Goal: Task Accomplishment & Management: Manage account settings

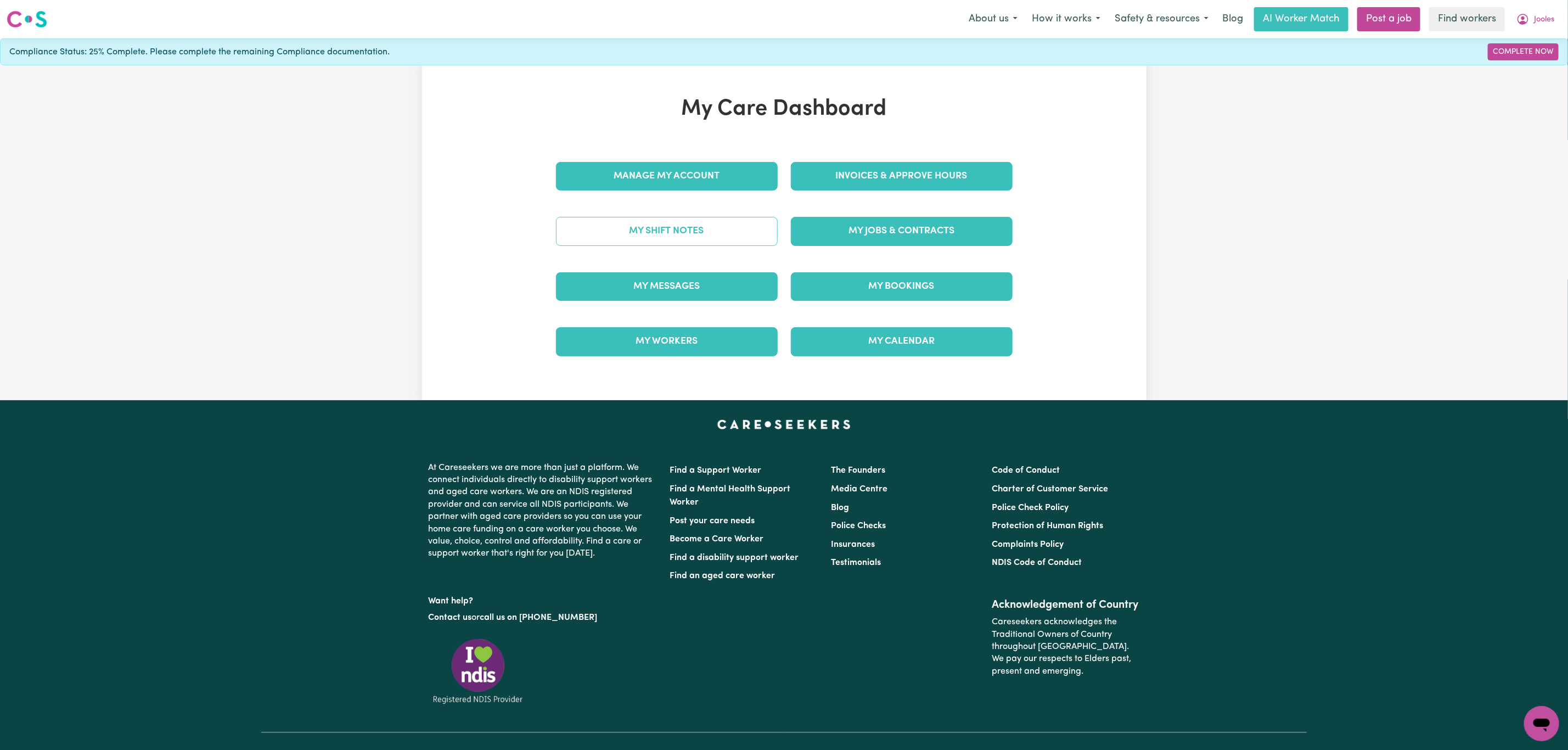
click at [697, 239] on link "My Shift Notes" at bounding box center [667, 231] width 222 height 29
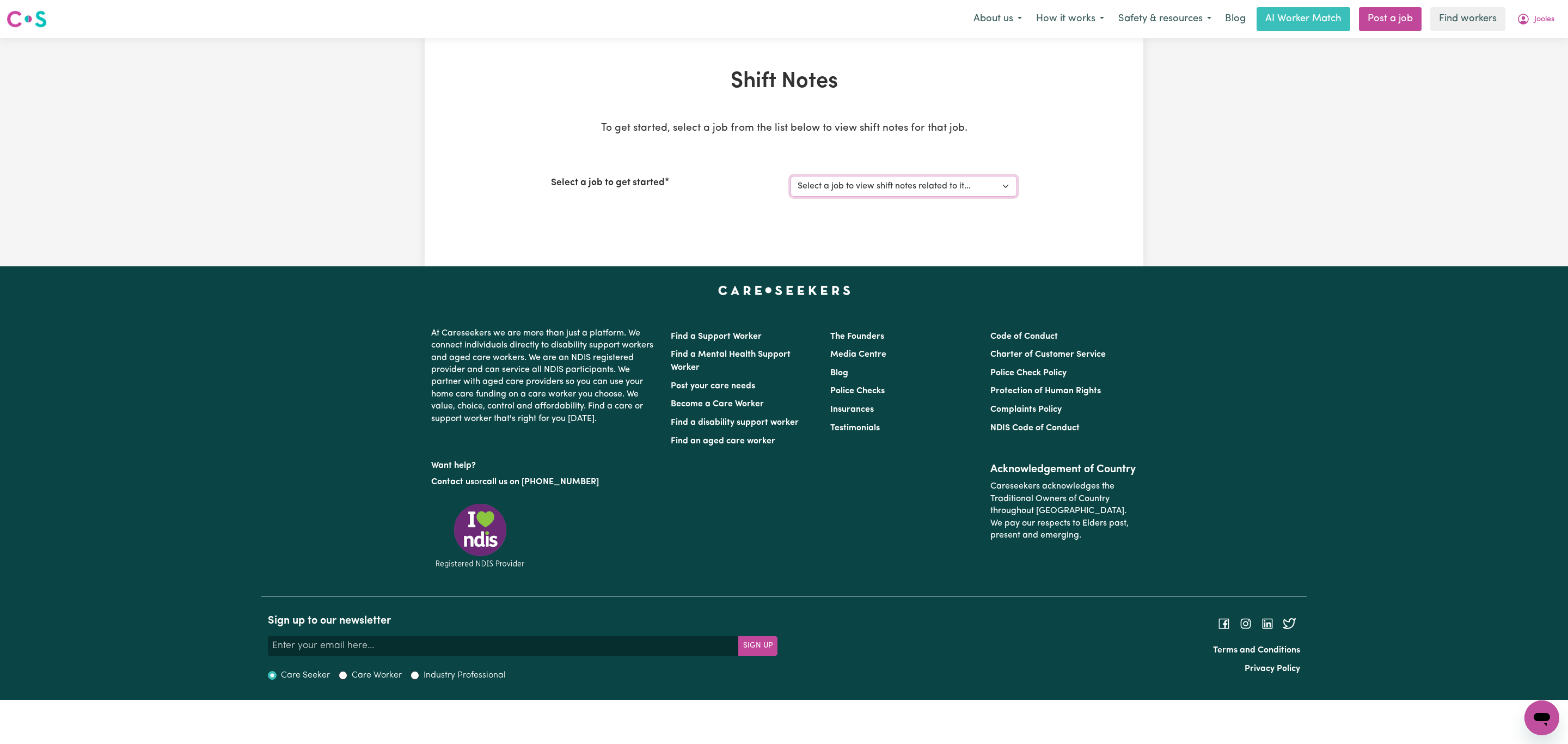
drag, startPoint x: 870, startPoint y: 179, endPoint x: 872, endPoint y: 195, distance: 16.1
click at [870, 179] on select "Select a job to view shift notes related to it... General in-home support mainl…" at bounding box center [903, 186] width 227 height 21
select select "14818"
click at [790, 176] on select "Select a job to view shift notes related to it... General in-home support mainl…" at bounding box center [903, 186] width 227 height 21
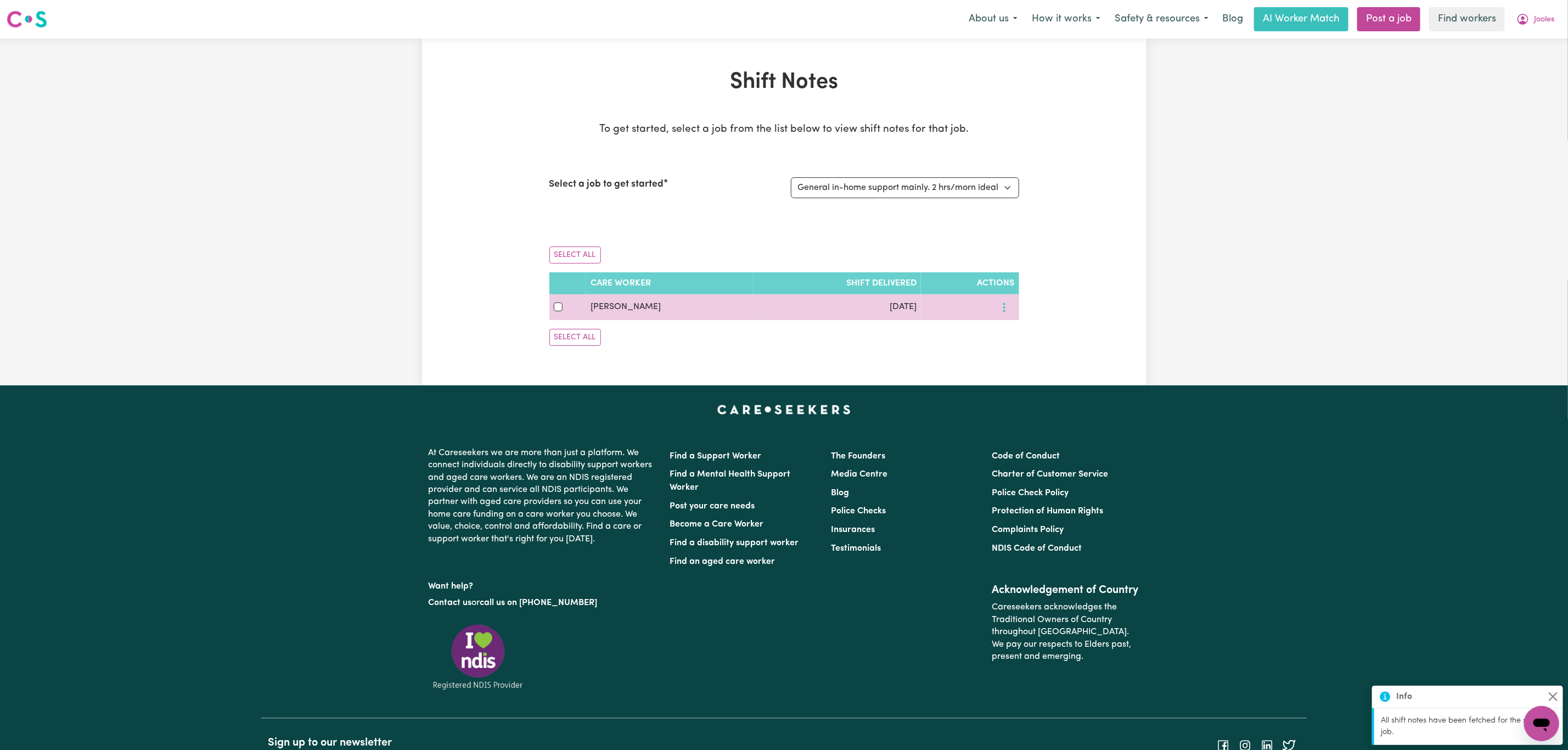
click at [1002, 308] on icon "More options" at bounding box center [1004, 307] width 11 height 11
click at [1020, 335] on span "View Shift Note" at bounding box center [1049, 332] width 60 height 9
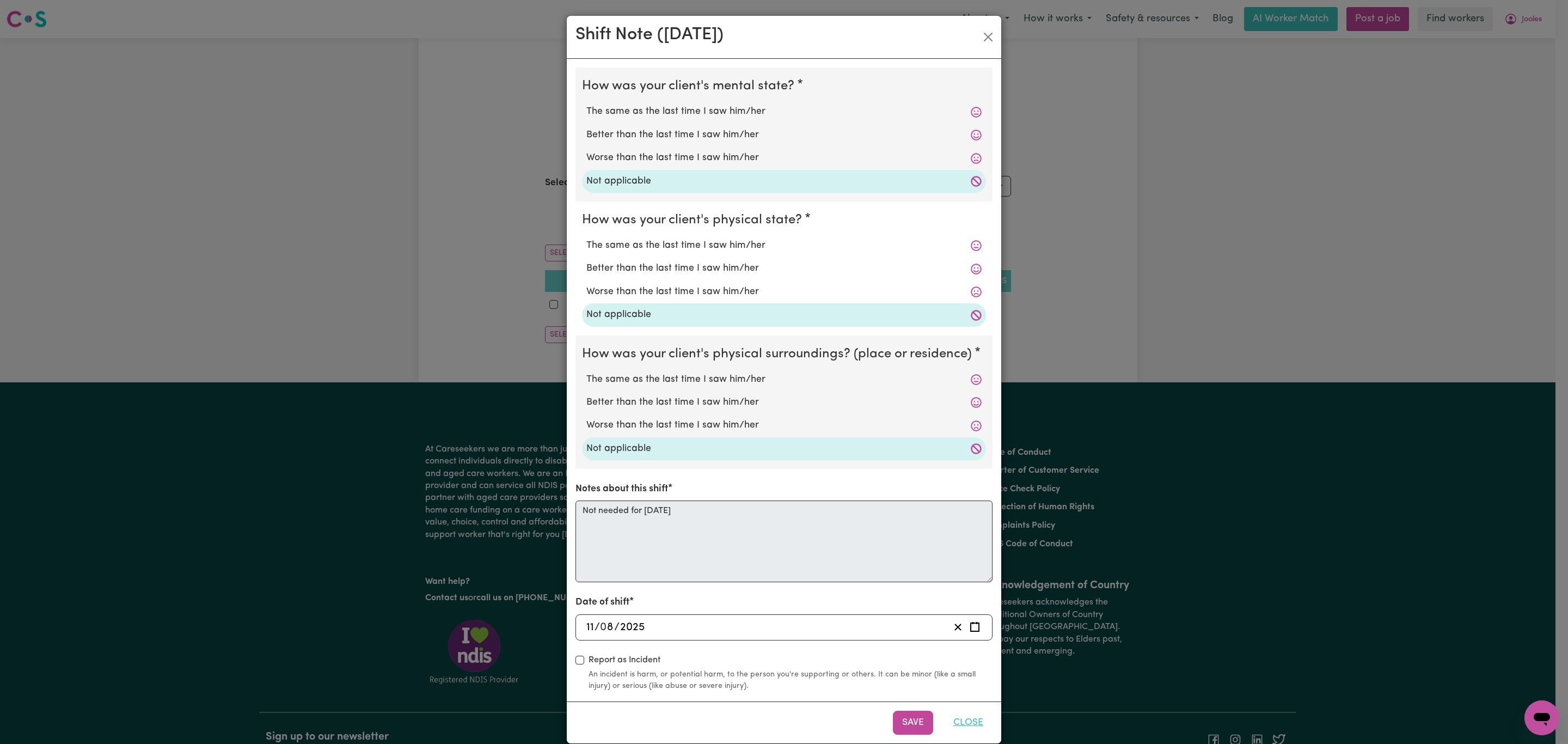
click at [964, 724] on button "Close" at bounding box center [968, 723] width 49 height 24
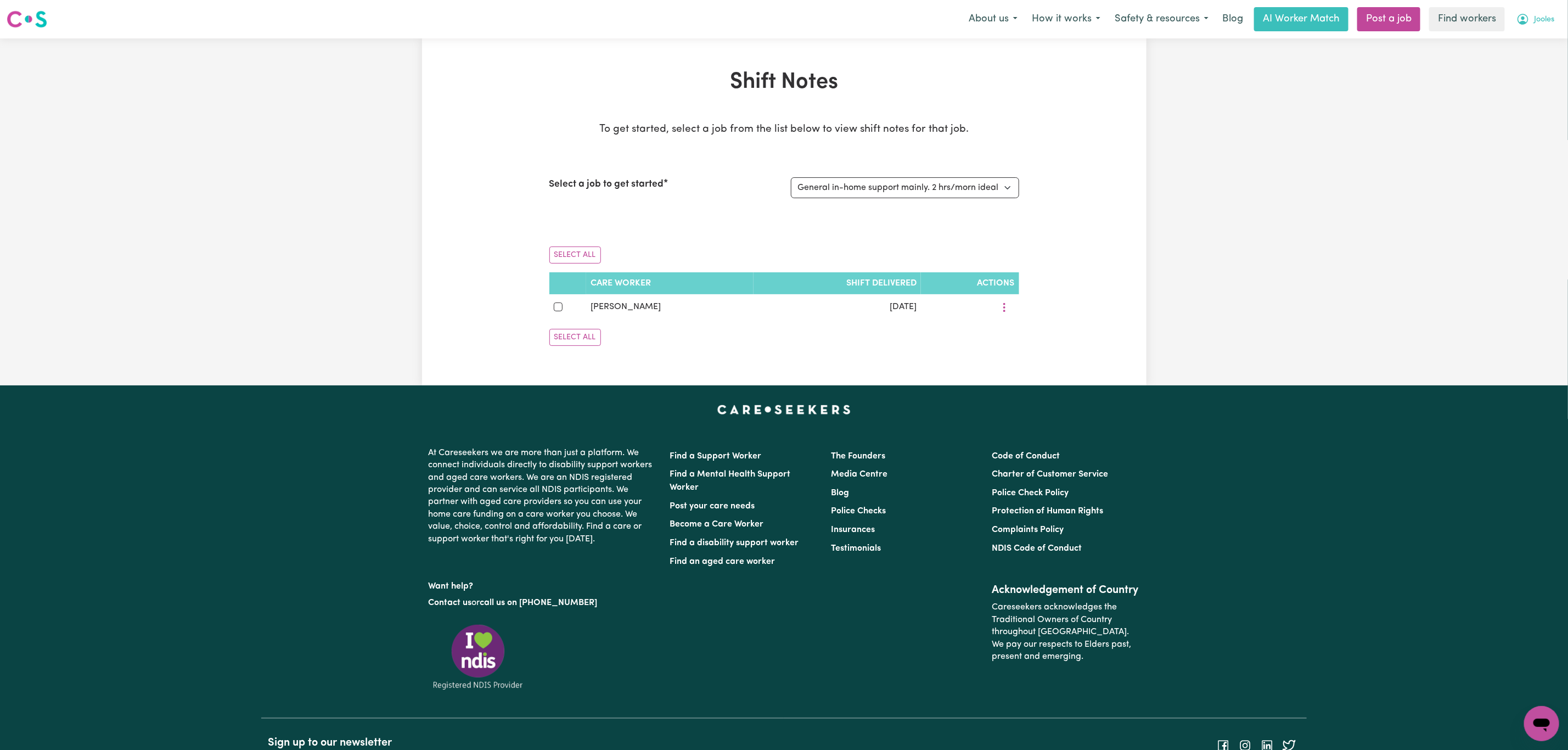
click at [1561, 27] on button "Jooles" at bounding box center [1535, 19] width 52 height 23
click at [1518, 48] on link "My Dashboard" at bounding box center [1517, 43] width 87 height 21
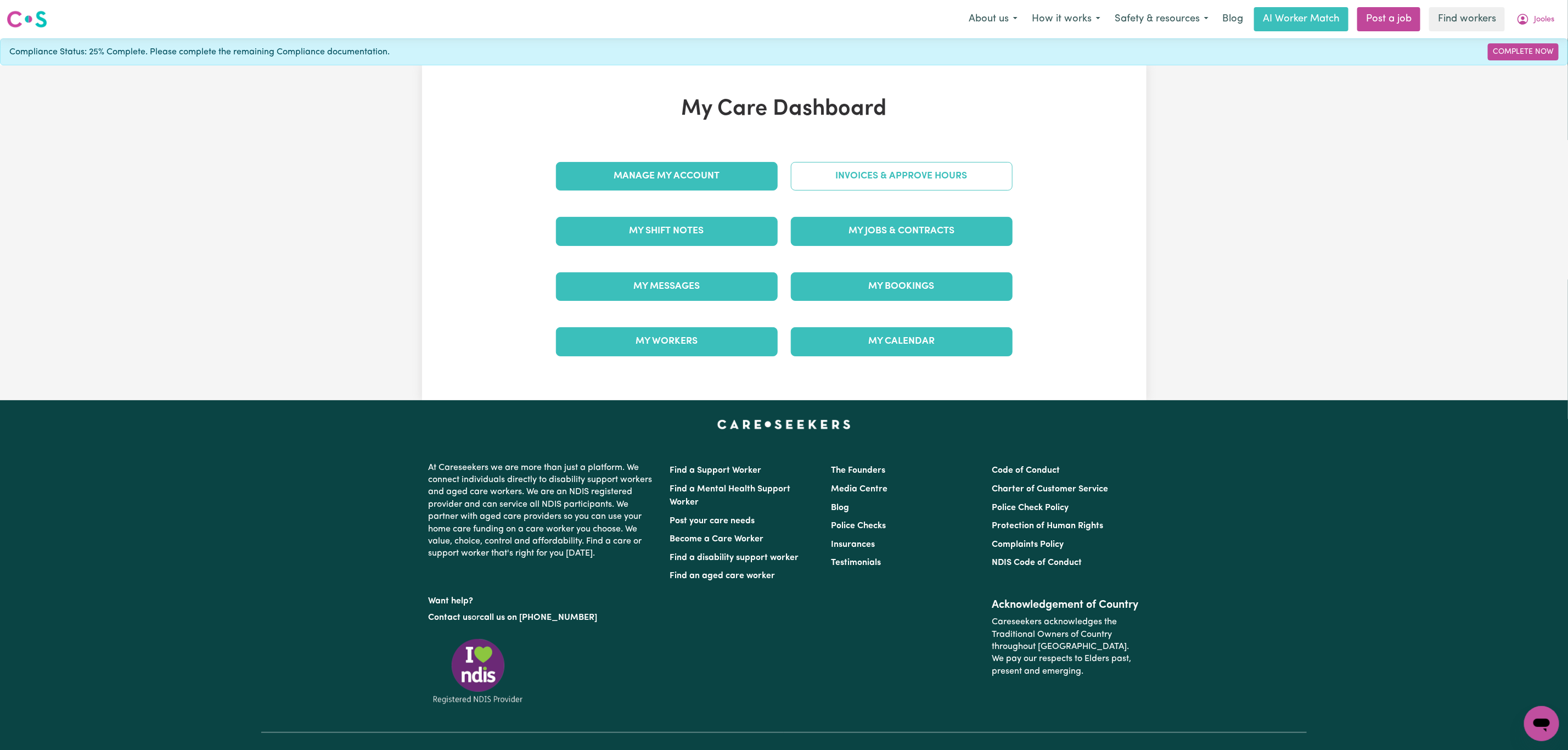
click at [893, 171] on link "Invoices & Approve Hours" at bounding box center [901, 176] width 222 height 29
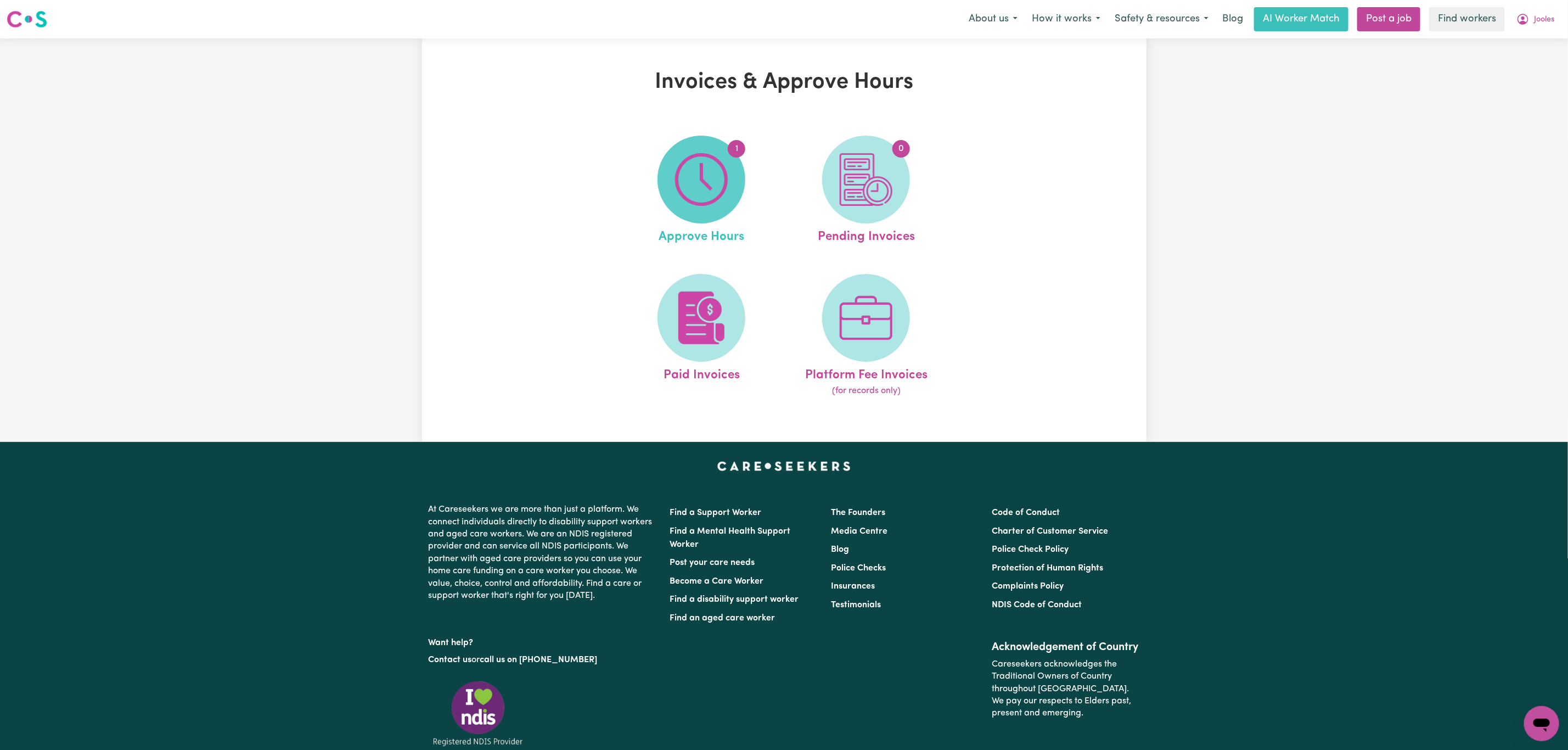
click at [686, 196] on img at bounding box center [701, 179] width 53 height 53
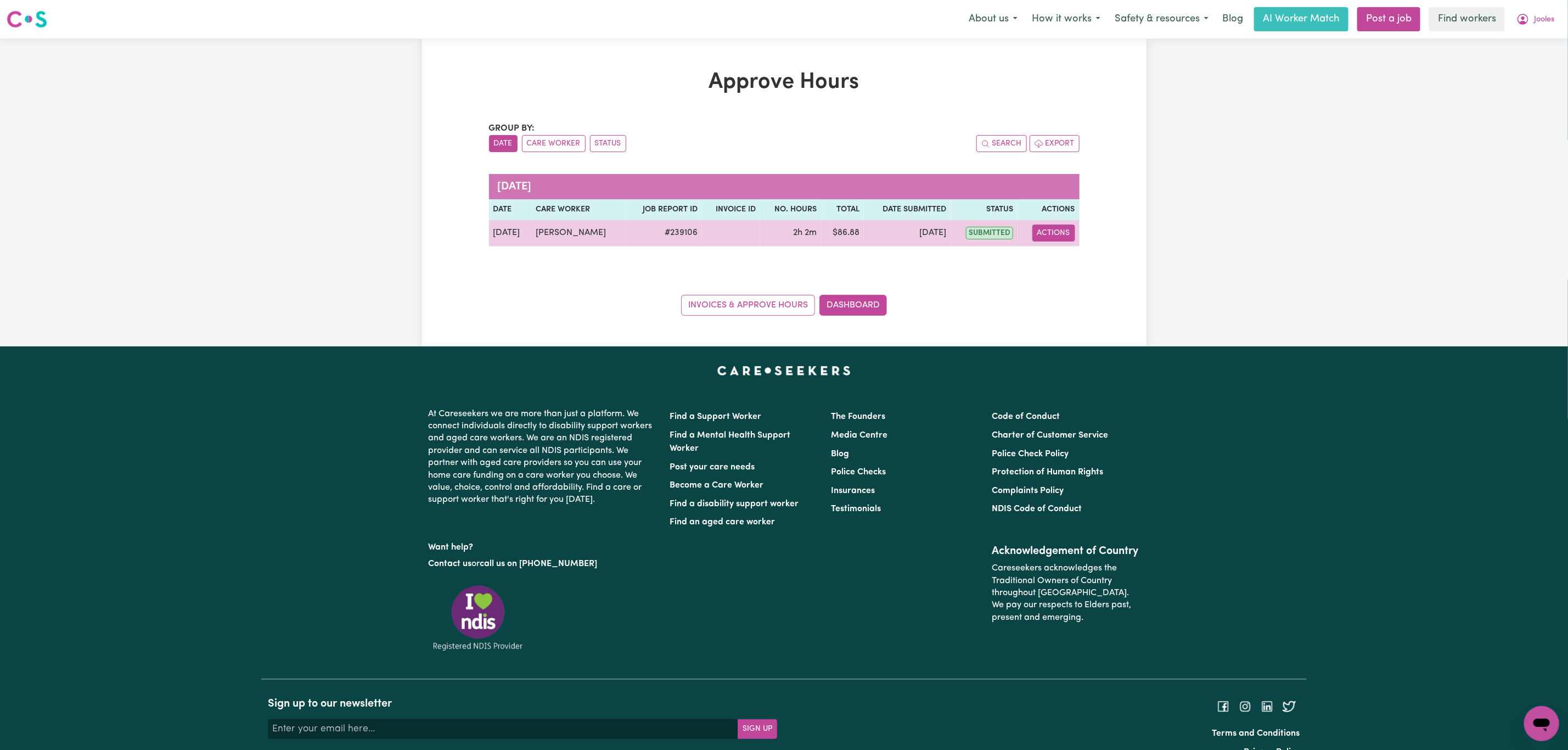
click at [1044, 232] on button "Actions" at bounding box center [1053, 233] width 43 height 17
click at [1056, 251] on link "View Job Report" at bounding box center [1081, 259] width 94 height 22
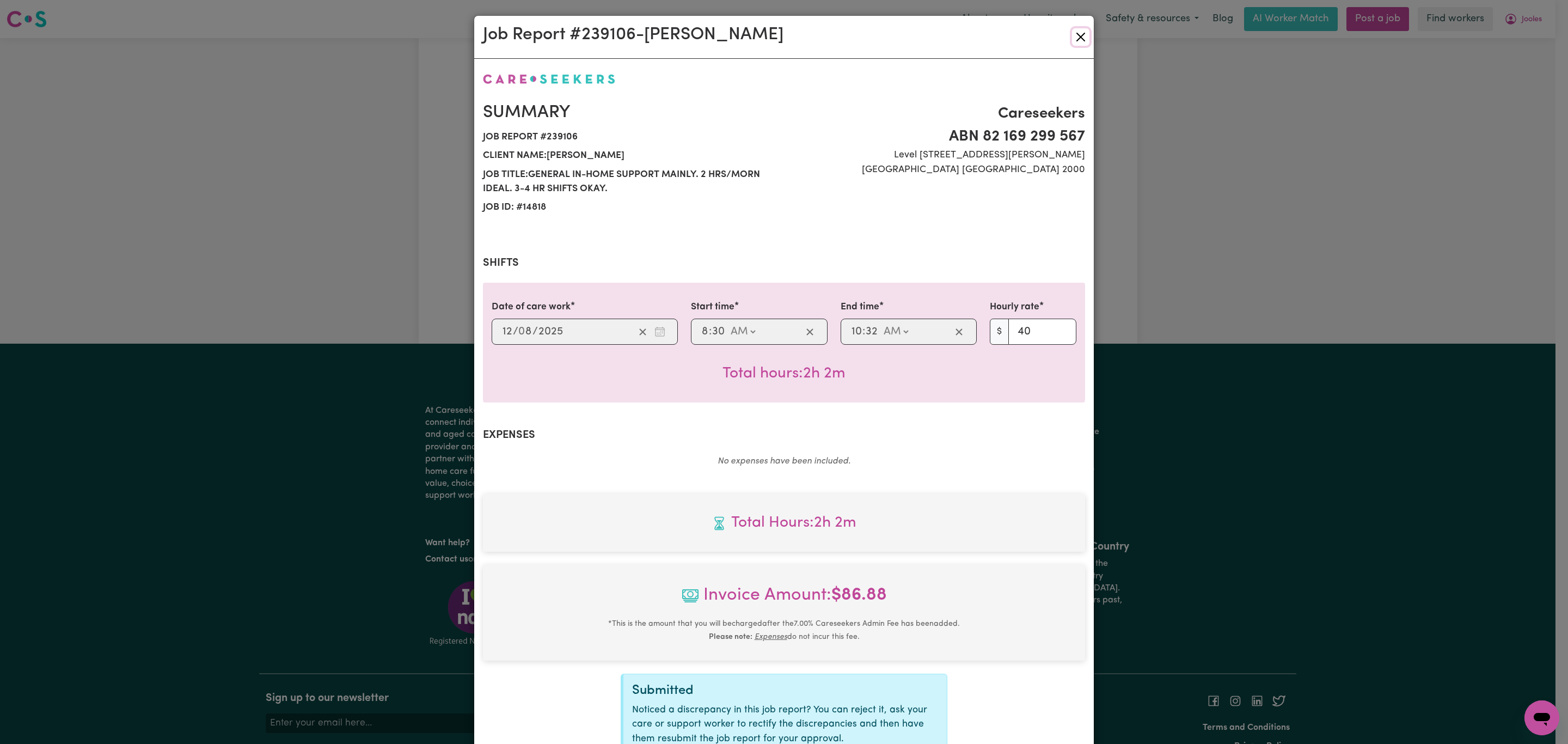
click at [1073, 32] on button "Close" at bounding box center [1081, 37] width 18 height 18
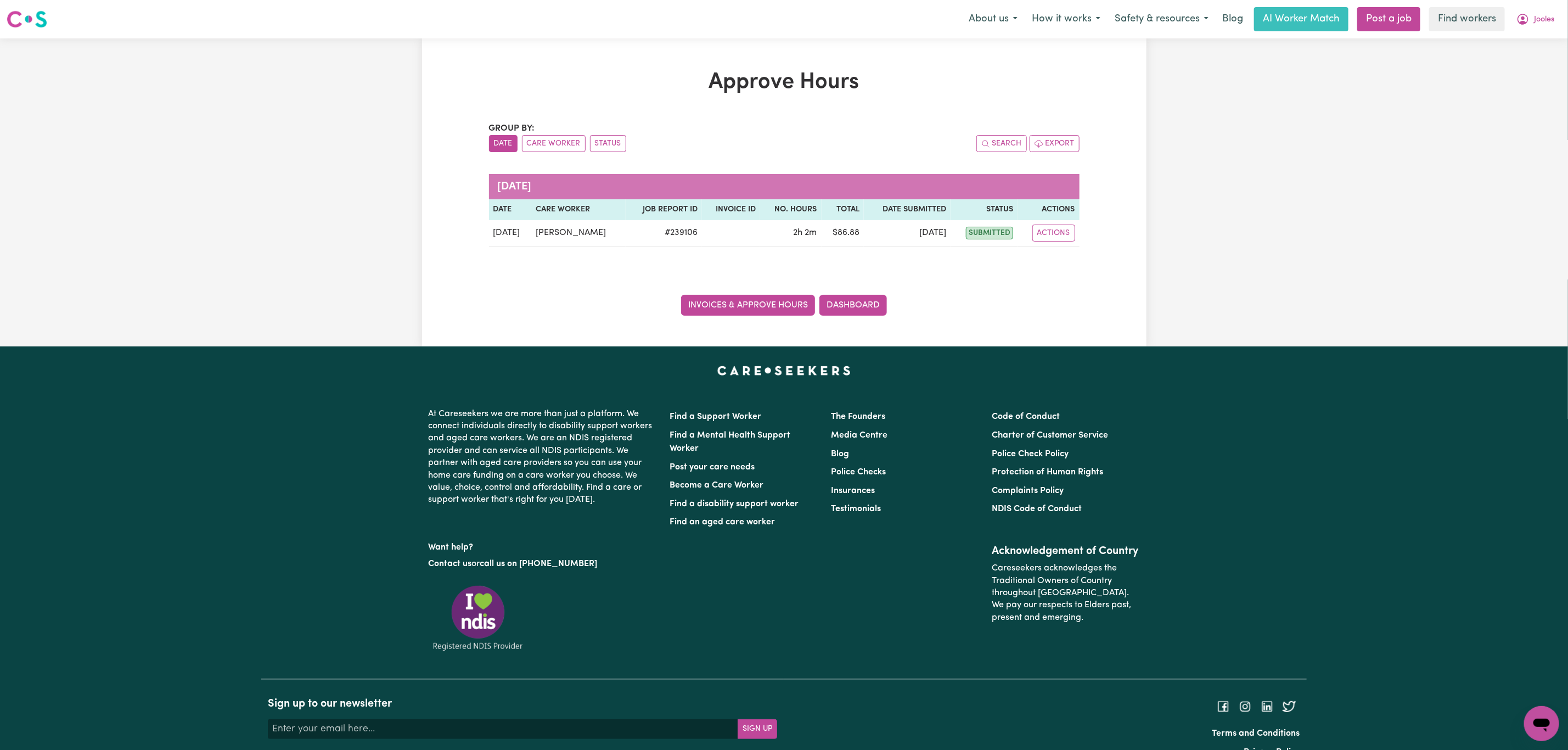
click at [741, 300] on link "Invoices & Approve Hours" at bounding box center [748, 305] width 134 height 21
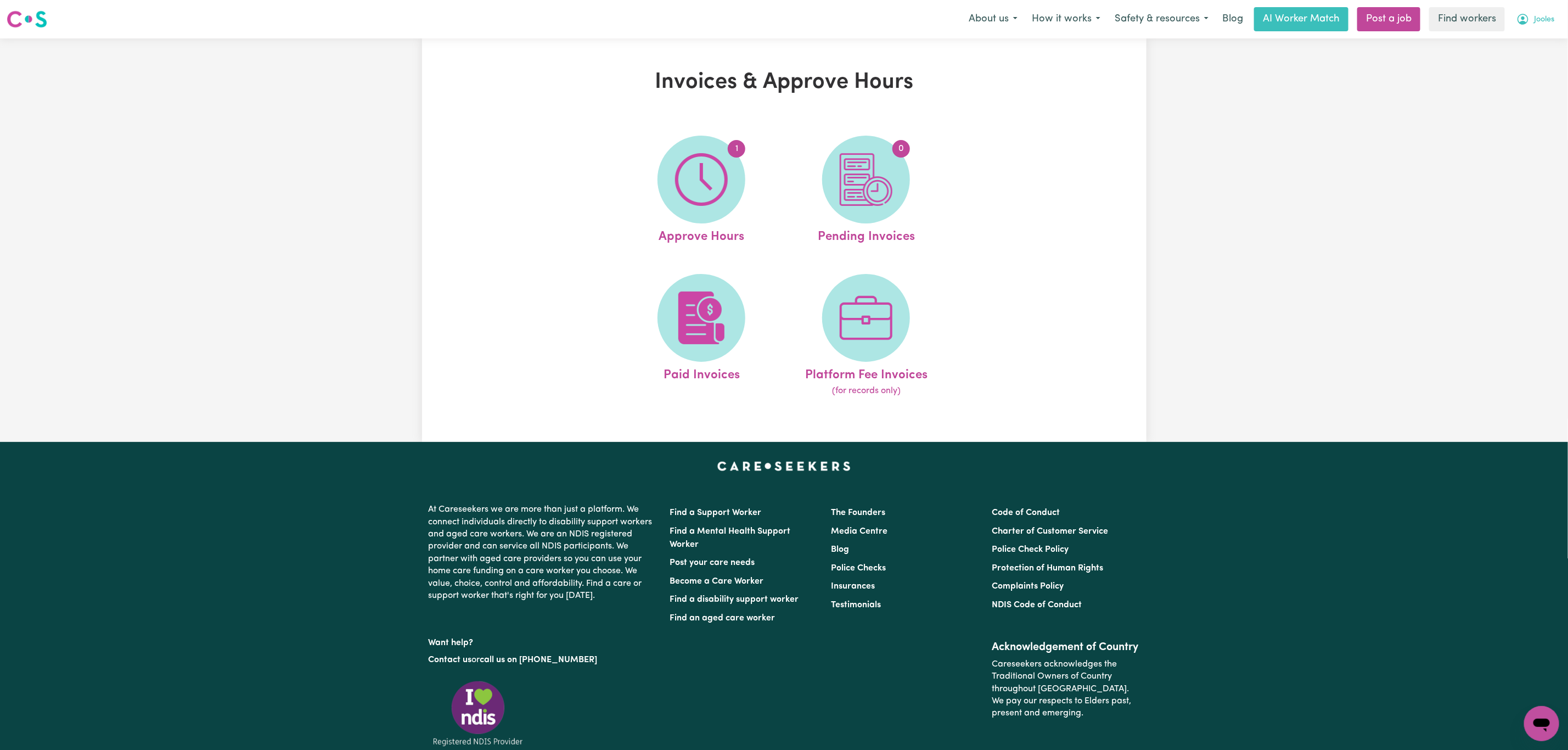
click at [1538, 20] on span "Jooles" at bounding box center [1544, 20] width 20 height 12
click at [1533, 58] on link "Logout" at bounding box center [1517, 63] width 87 height 21
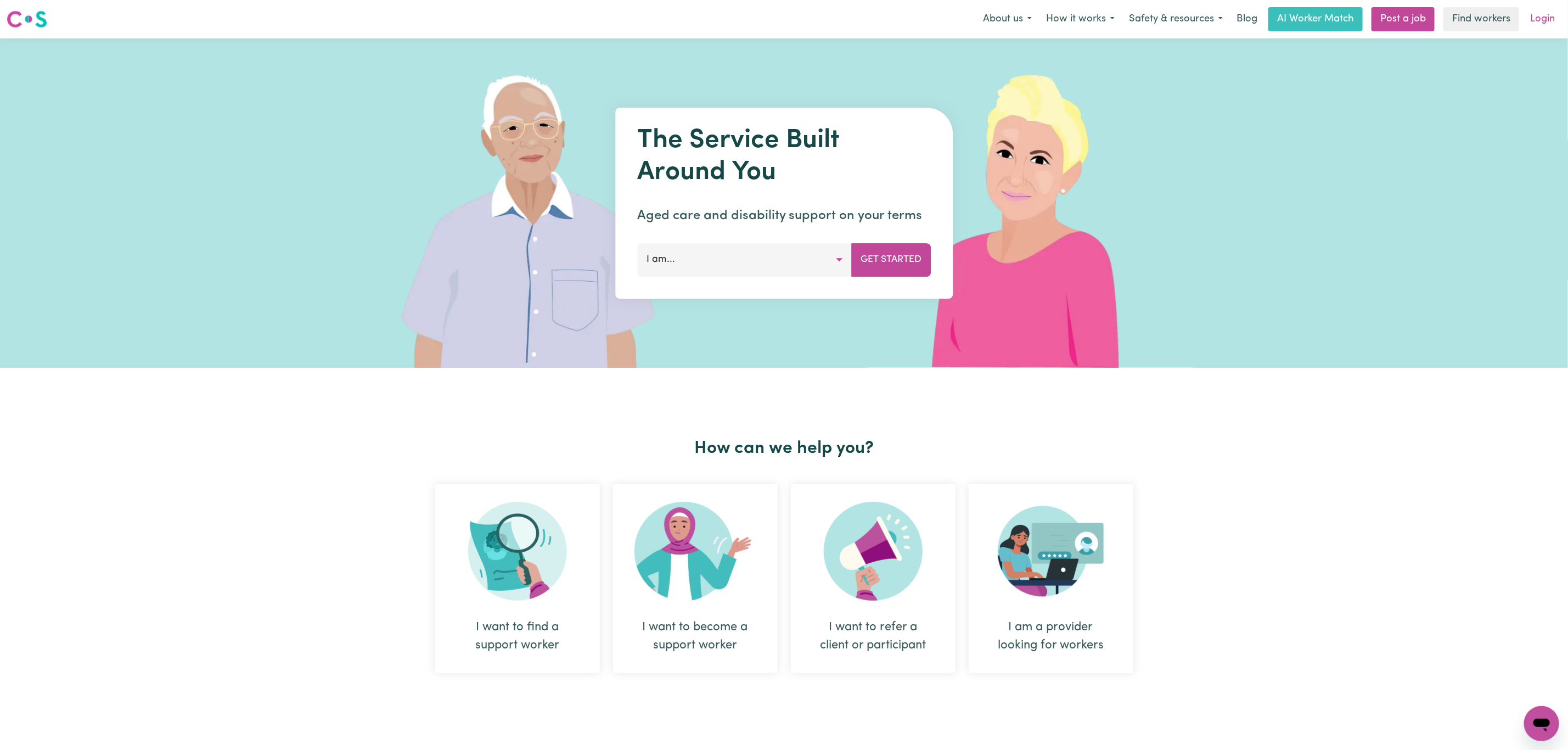
drag, startPoint x: 1533, startPoint y: 58, endPoint x: 1544, endPoint y: 20, distance: 39.6
click at [1544, 20] on link "Login" at bounding box center [1542, 19] width 38 height 24
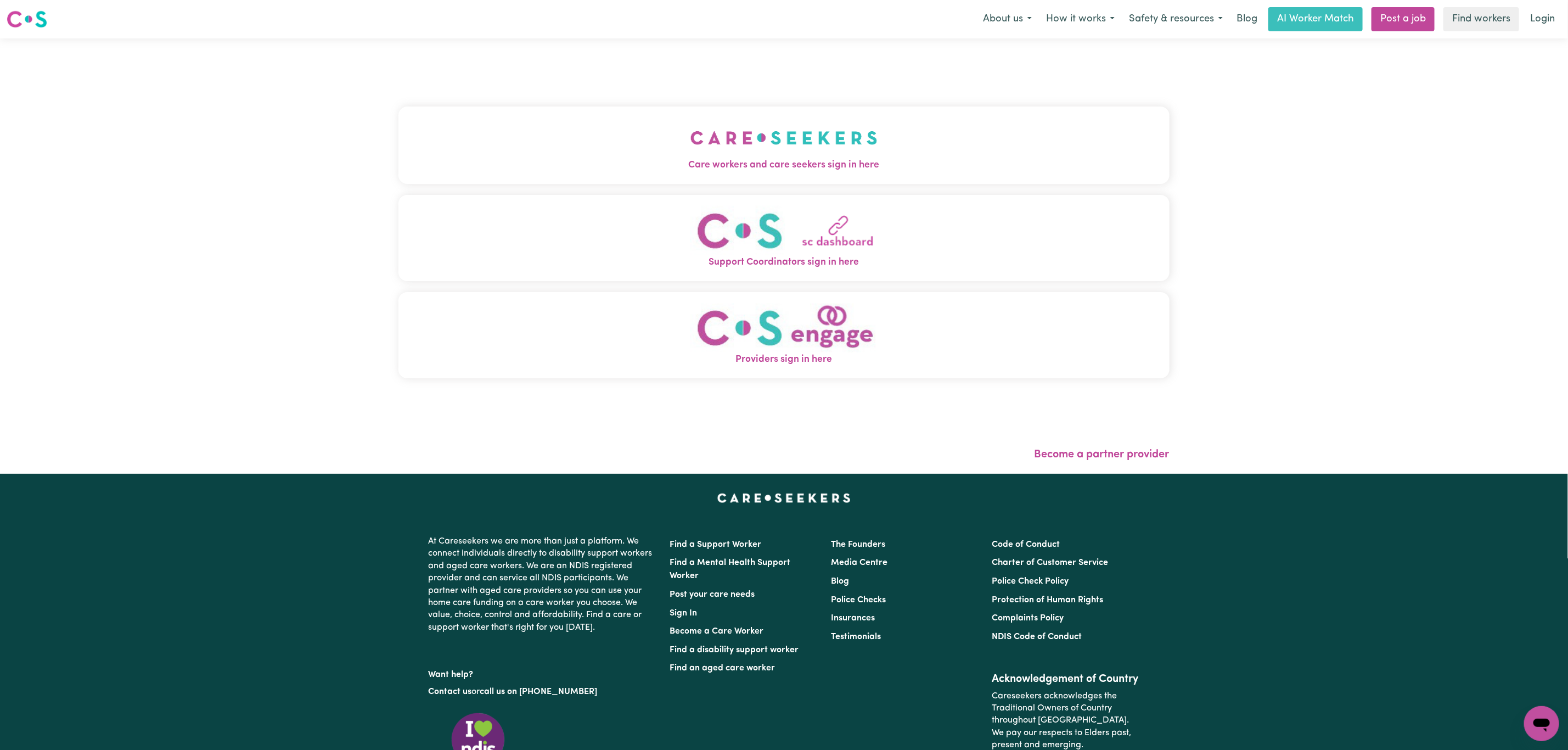
click at [561, 132] on button "Care workers and care seekers sign in here" at bounding box center [784, 145] width 771 height 77
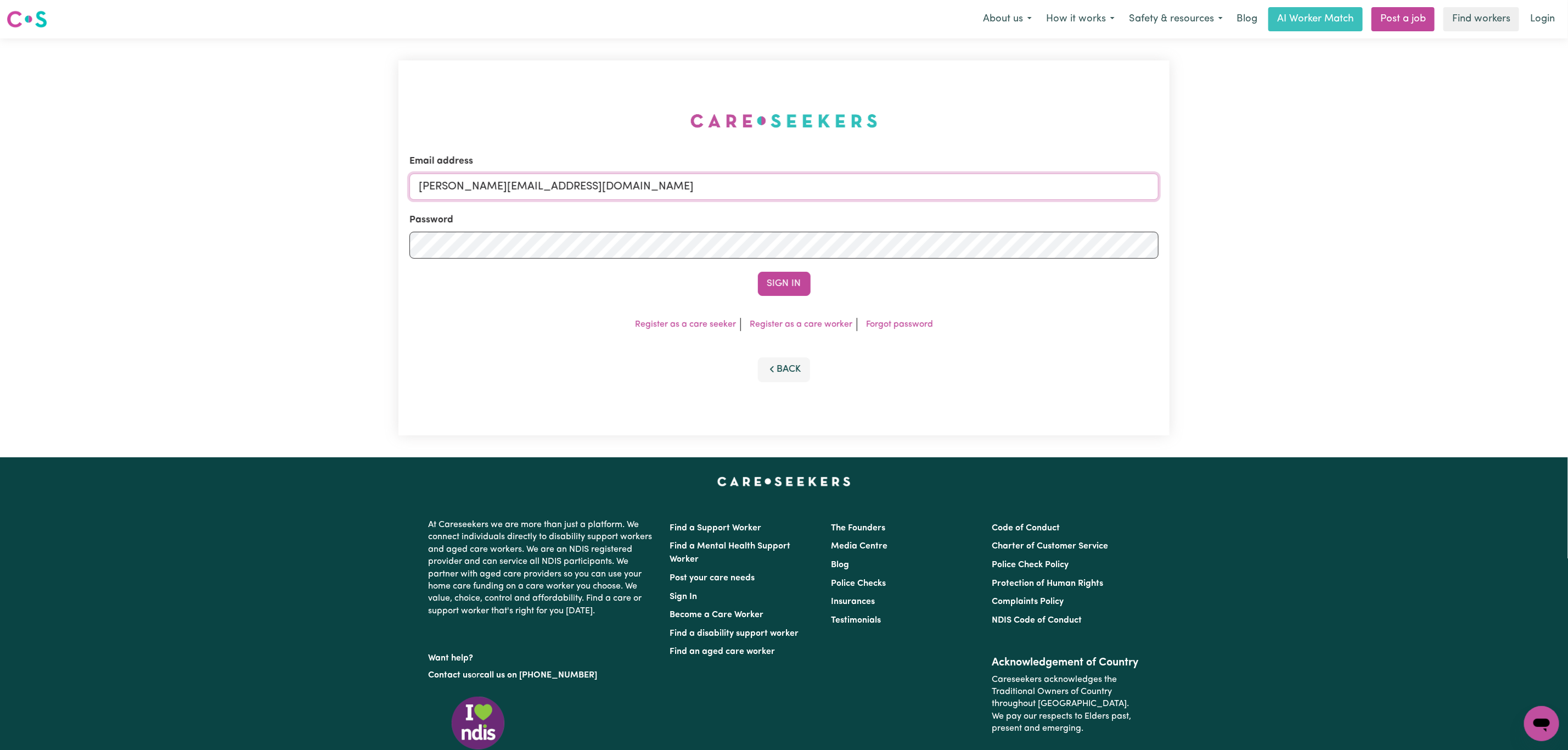
click at [491, 185] on input "mikayla+engage@careseekers.com.au" at bounding box center [784, 187] width 749 height 26
drag, startPoint x: 475, startPoint y: 188, endPoint x: 865, endPoint y: 198, distance: 390.1
click at [865, 198] on input "superuser~mikayla@careseekers.com.au" at bounding box center [784, 187] width 749 height 26
type input "superuser~eve_eve_4921@careseekers.com.au"
click at [779, 290] on button "Sign In" at bounding box center [784, 283] width 53 height 24
